Goal: Task Accomplishment & Management: Manage account settings

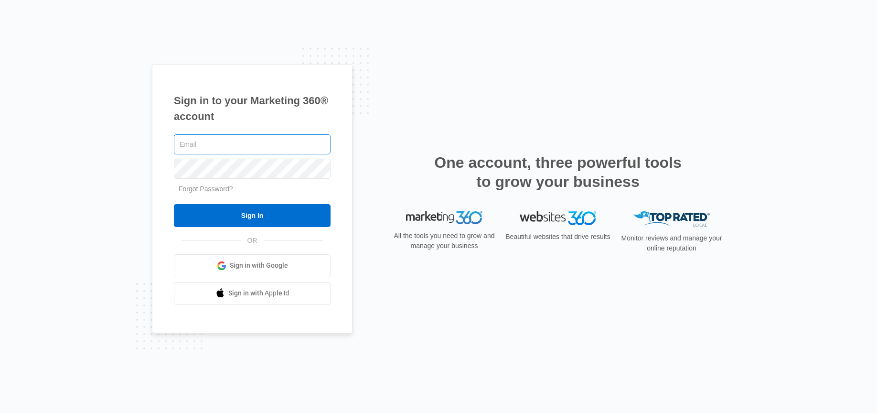
click at [244, 146] on input "text" at bounding box center [252, 144] width 157 height 20
type input "[EMAIL_ADDRESS][DOMAIN_NAME]"
click at [174, 204] on input "Sign In" at bounding box center [252, 215] width 157 height 23
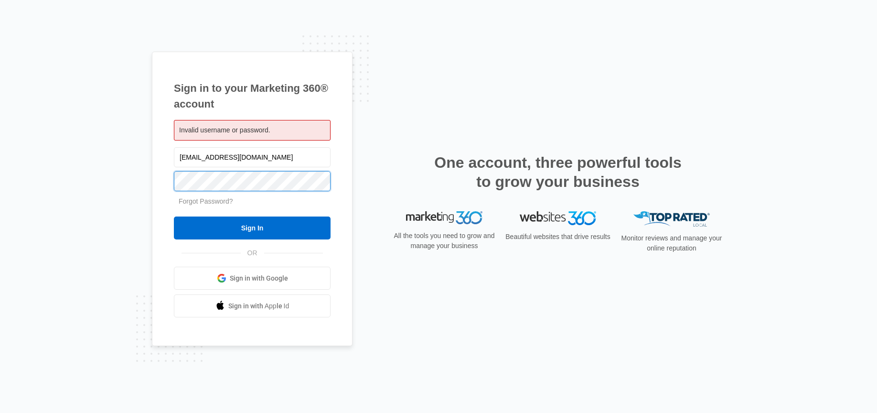
click at [174, 216] on input "Sign In" at bounding box center [252, 227] width 157 height 23
drag, startPoint x: 273, startPoint y: 159, endPoint x: 143, endPoint y: 159, distance: 130.5
click at [143, 159] on div "Sign in to your Marketing 360® account Invalid username or password. [EMAIL_ADD…" at bounding box center [438, 206] width 877 height 413
type input "[EMAIL_ADDRESS][DOMAIN_NAME]"
click at [174, 216] on input "Sign In" at bounding box center [252, 227] width 157 height 23
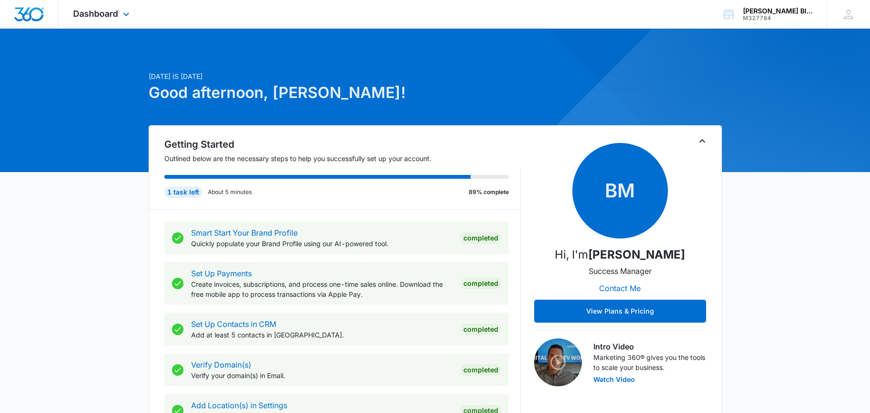
click at [86, 8] on div "Dashboard Apps Reputation Websites Forms CRM Email Social Shop Payments POS Con…" at bounding box center [102, 14] width 87 height 28
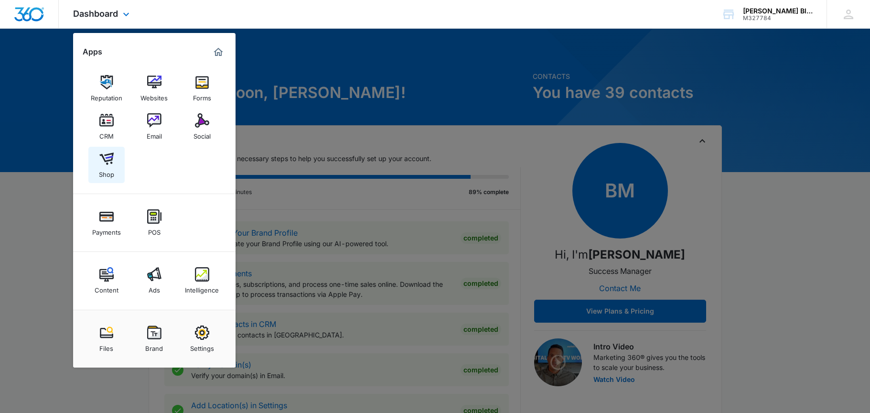
click at [103, 164] on img at bounding box center [106, 158] width 14 height 14
